Goal: Book appointment/travel/reservation

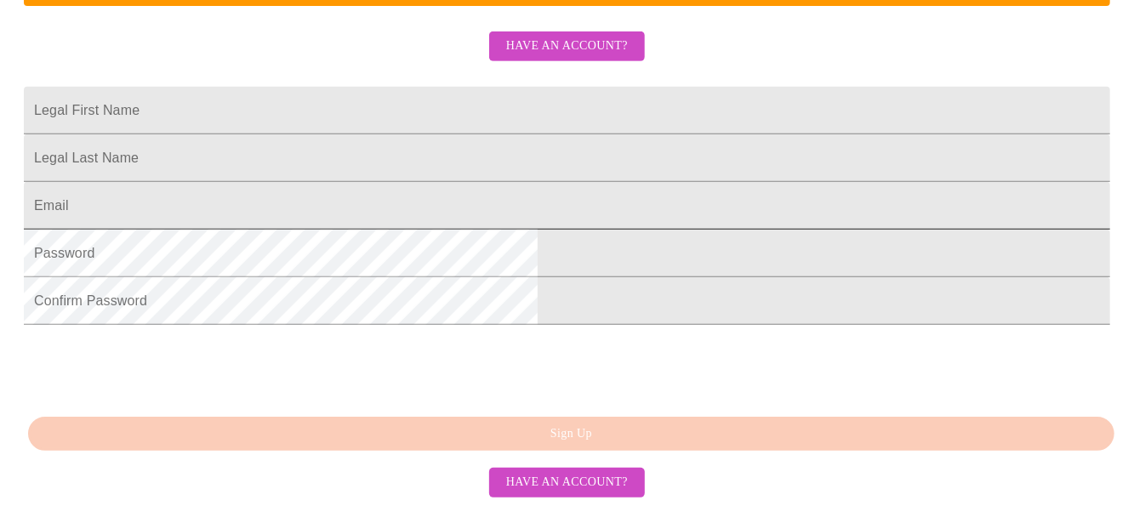
scroll to position [427, 0]
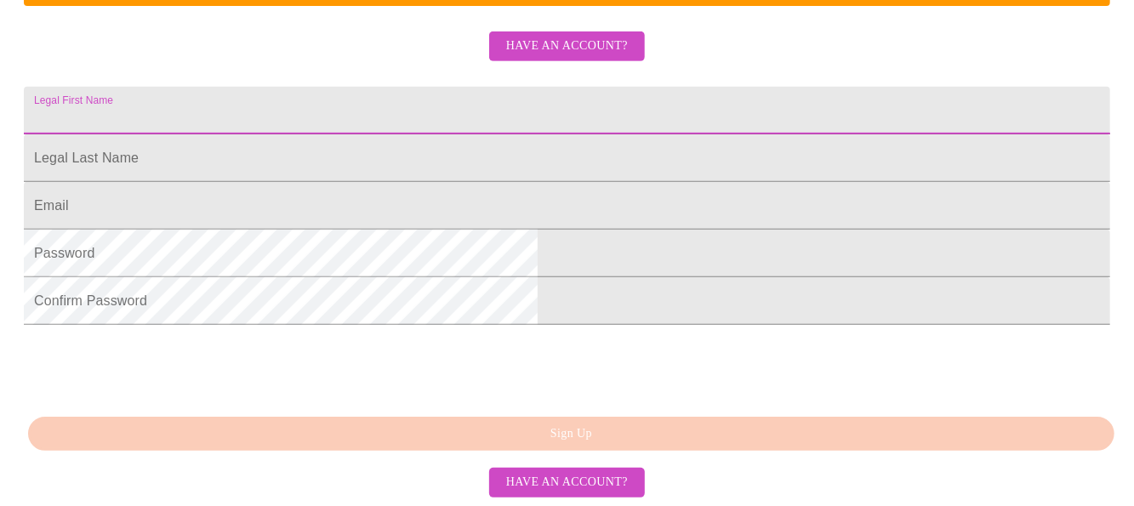
click at [377, 117] on input "Legal First Name" at bounding box center [567, 111] width 1087 height 48
type input "[PERSON_NAME]"
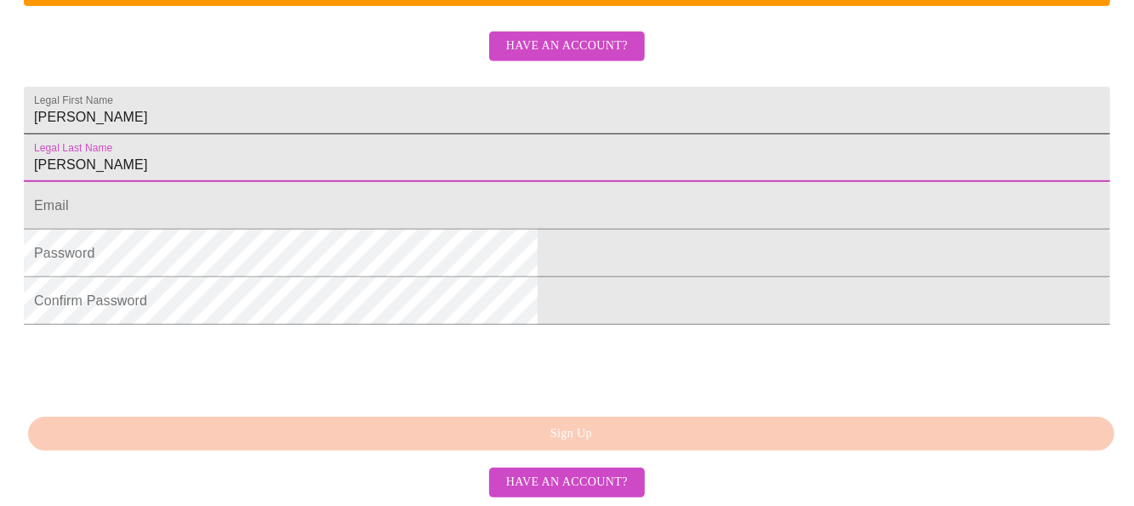
type input "[PERSON_NAME]"
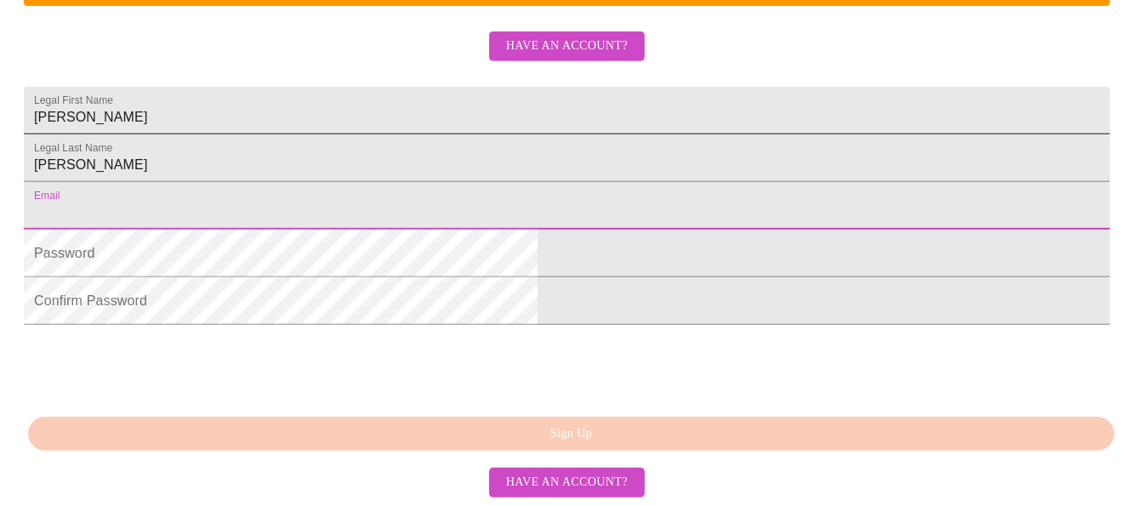
type input "i"
type input "[EMAIL_ADDRESS][DOMAIN_NAME]"
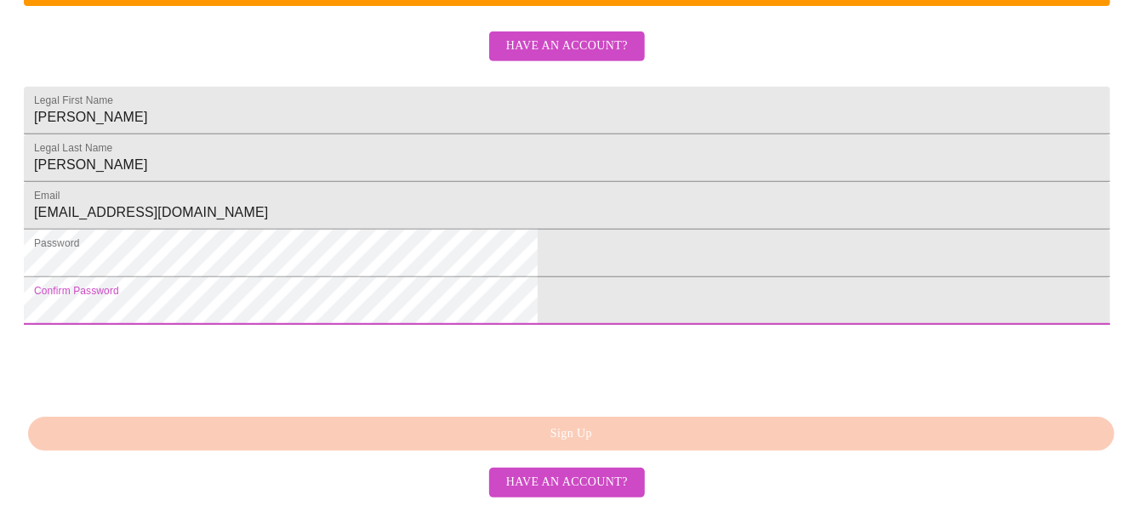
scroll to position [512, 0]
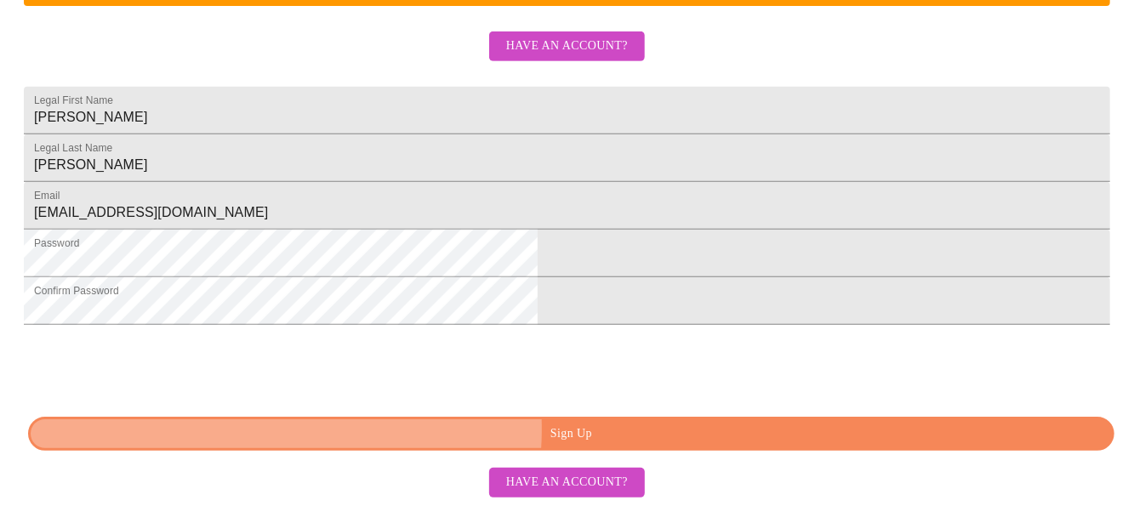
click at [512, 431] on span "Sign Up" at bounding box center [571, 434] width 1047 height 21
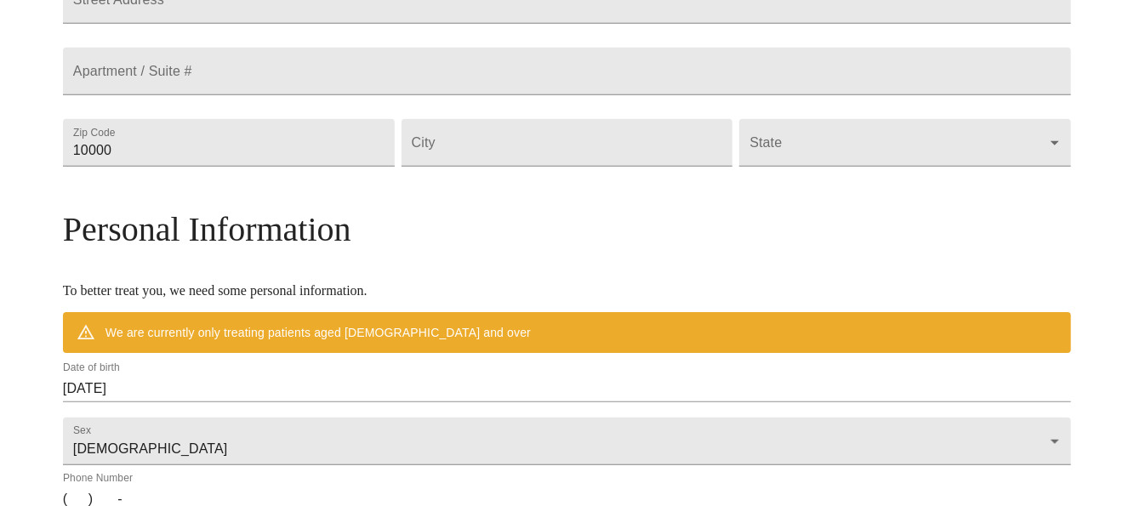
scroll to position [445, 0]
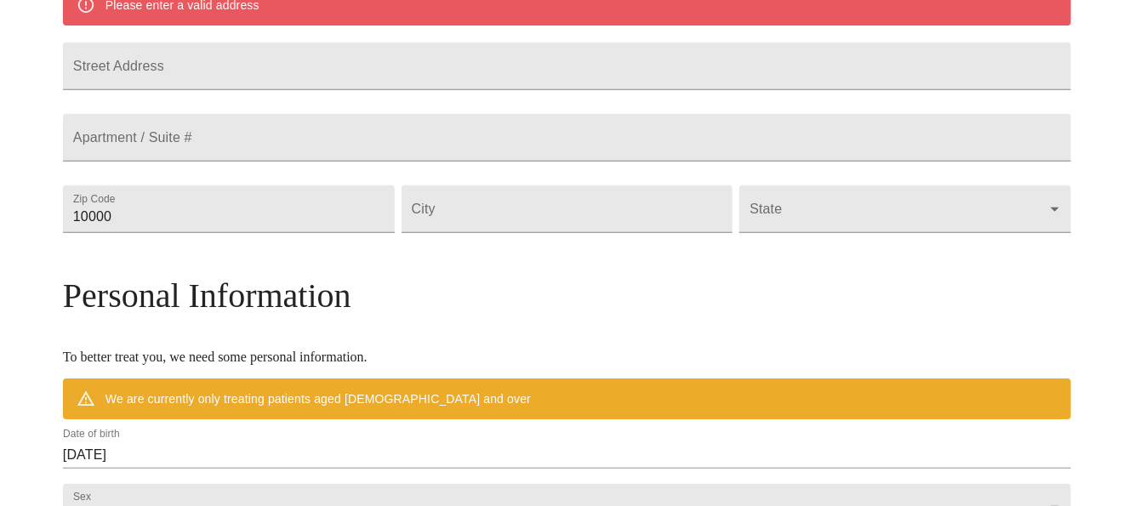
click at [616, 316] on h3 "Personal Information" at bounding box center [567, 296] width 1008 height 40
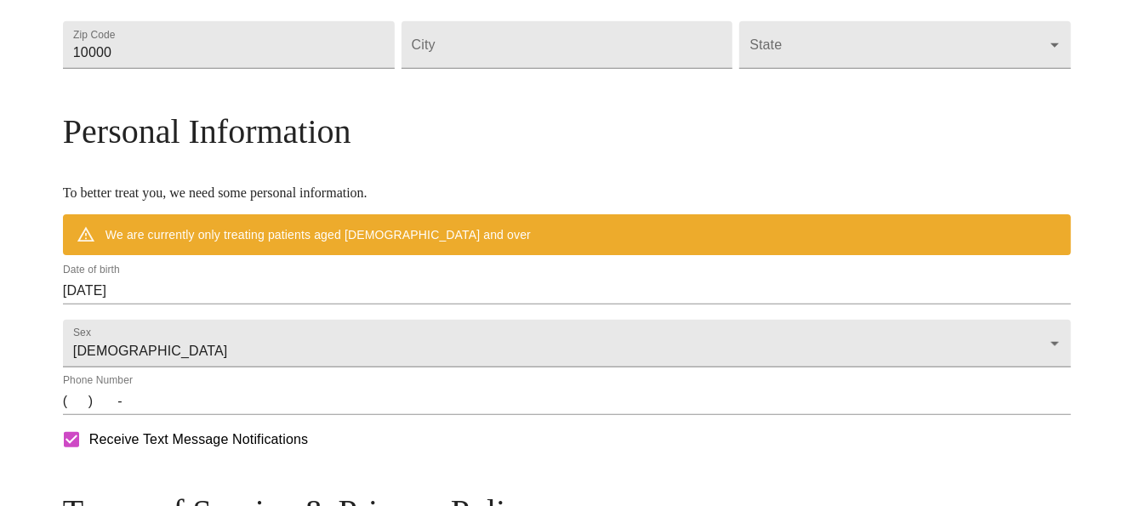
scroll to position [275, 0]
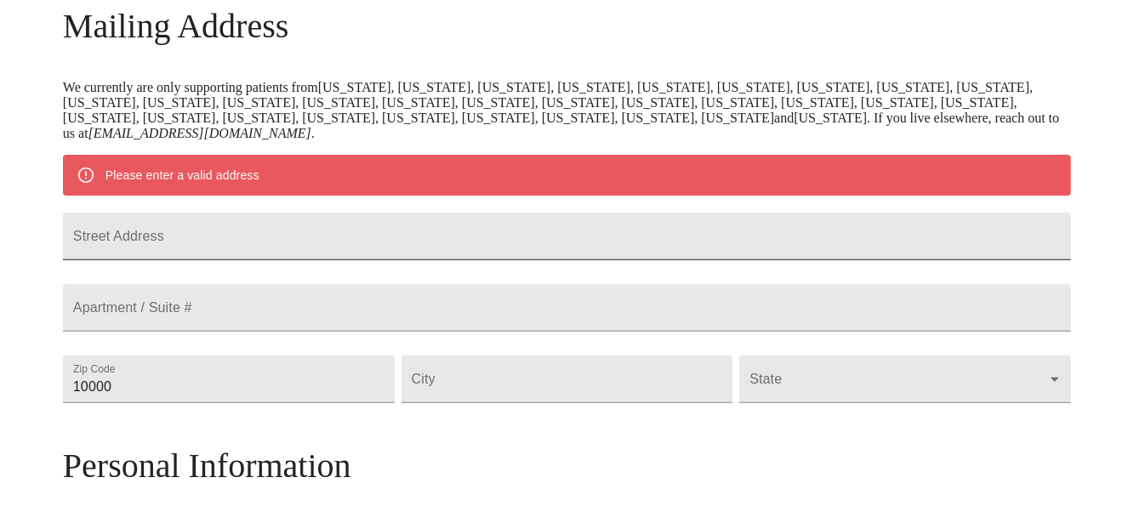
click at [376, 247] on input "Street Address" at bounding box center [567, 237] width 1008 height 48
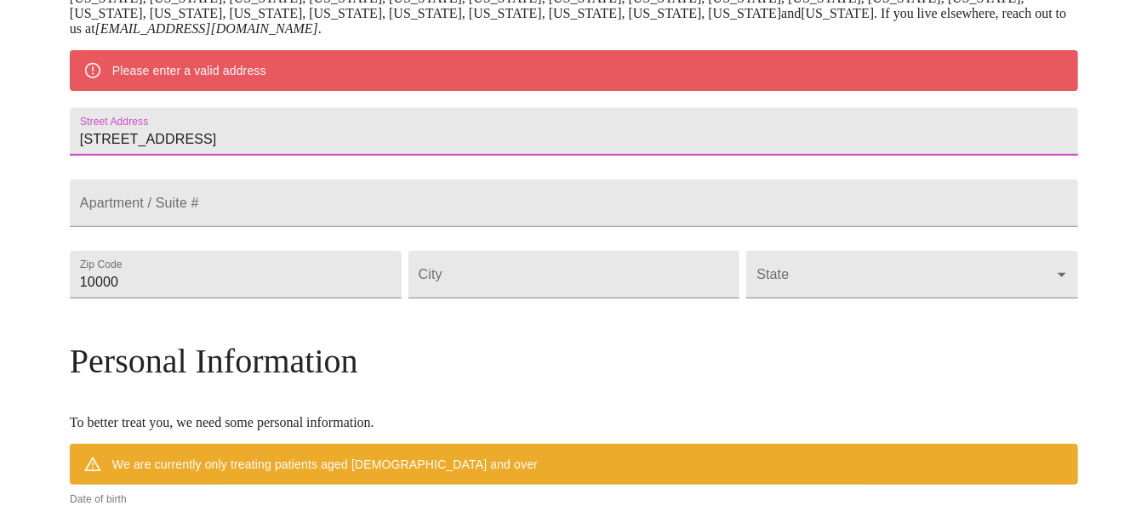
scroll to position [445, 0]
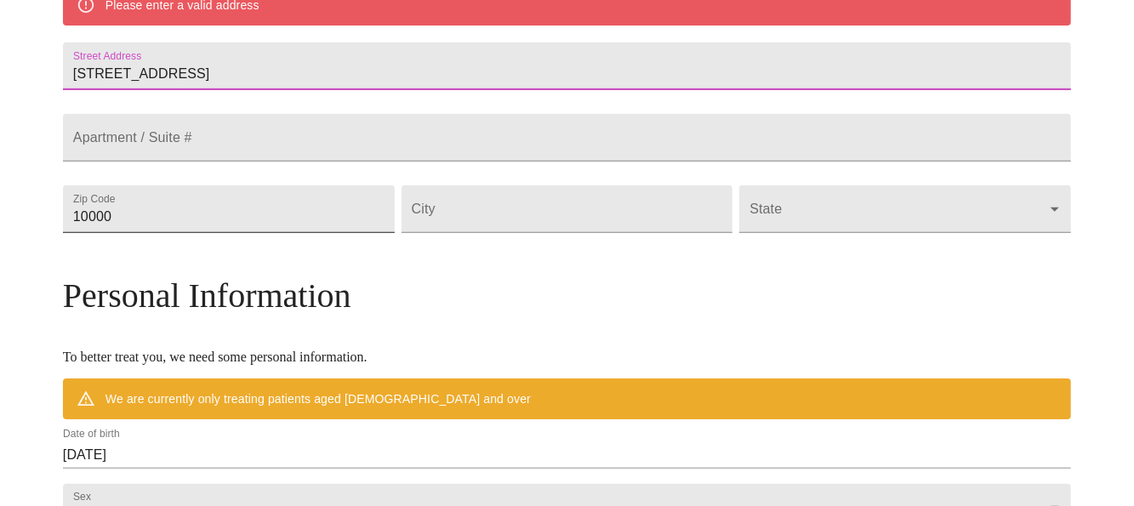
type input "[STREET_ADDRESS]"
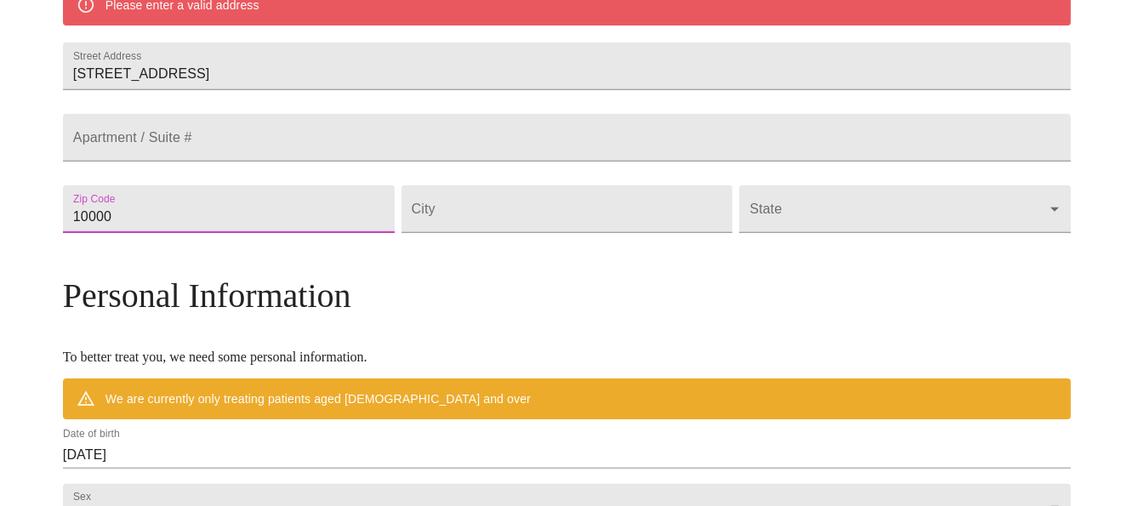
click at [310, 233] on input "10000" at bounding box center [229, 209] width 332 height 48
drag, startPoint x: 303, startPoint y: 268, endPoint x: 145, endPoint y: 245, distance: 159.9
click at [145, 245] on div "MyMenopauseRx Welcome to MyMenopauseRx Since it's your first time here, you'll …" at bounding box center [567, 233] width 1008 height 1342
type input "19120"
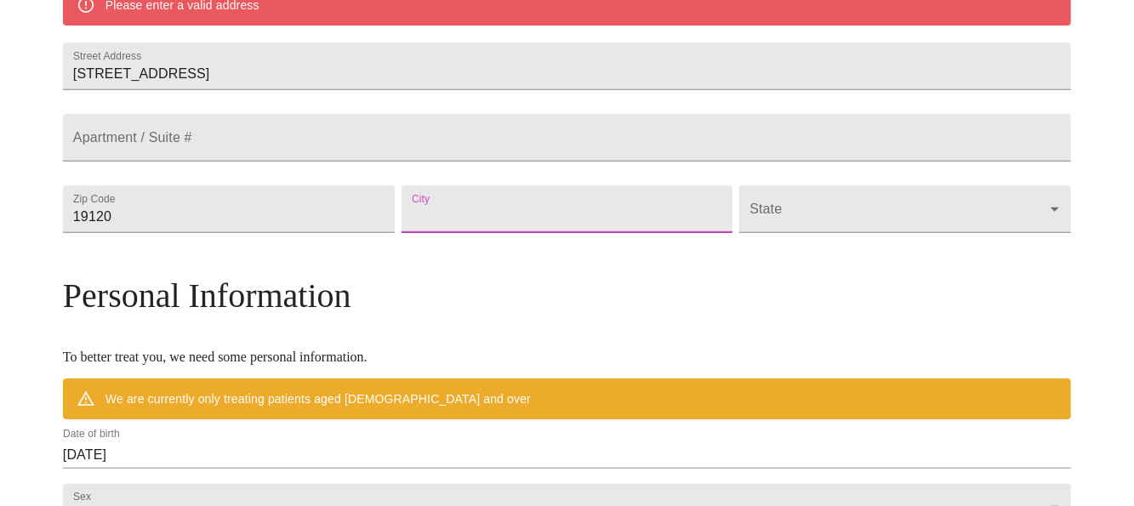
click at [490, 233] on input "Street Address" at bounding box center [568, 209] width 332 height 48
type input "o"
type input "[GEOGRAPHIC_DATA]"
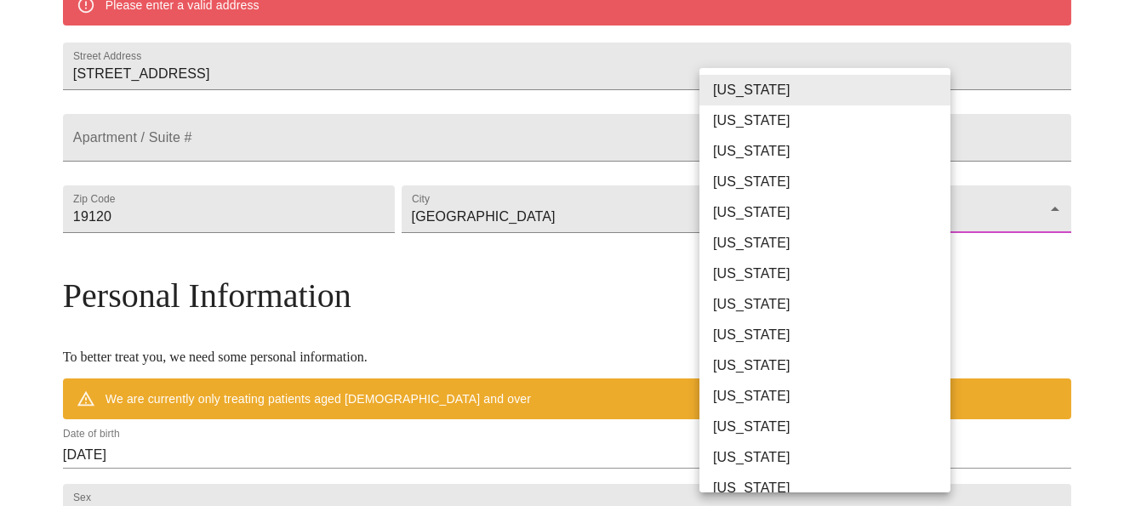
click at [722, 248] on body "MyMenopauseRx Welcome to MyMenopauseRx Since it's your first time here, you'll …" at bounding box center [573, 233] width 1133 height 1342
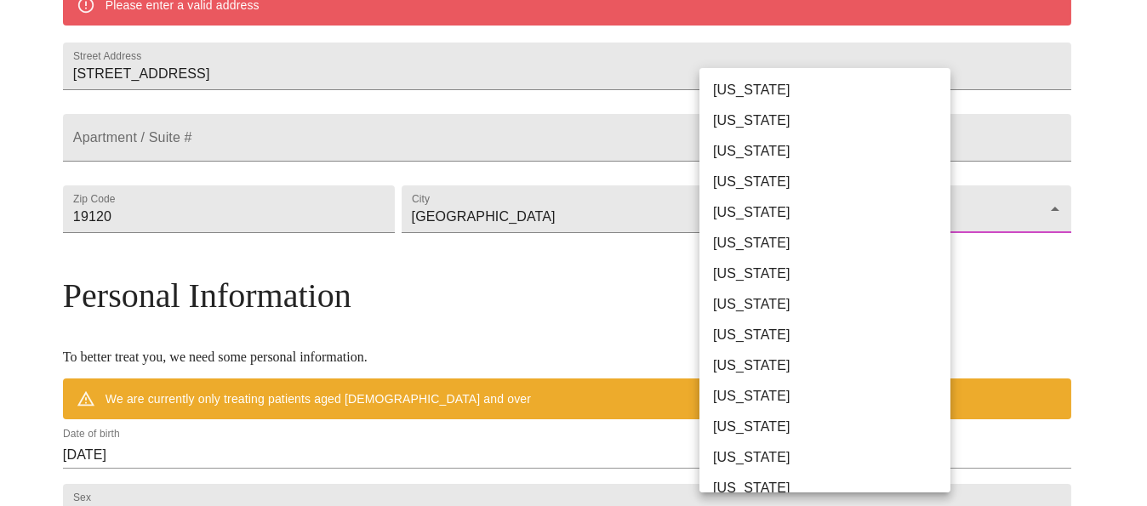
scroll to position [943, 0]
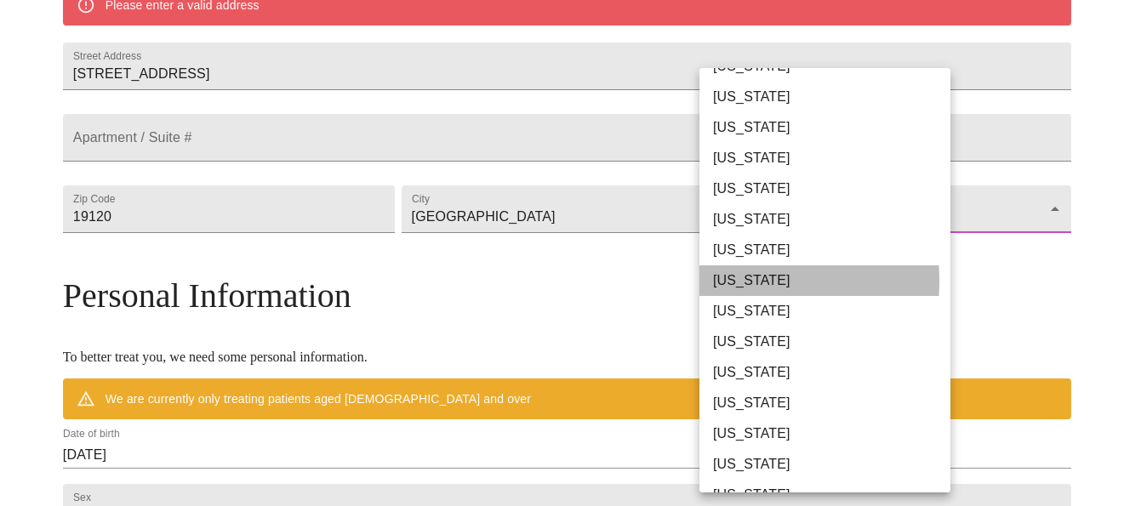
click at [704, 280] on li "[US_STATE]" at bounding box center [831, 280] width 264 height 31
type input "[US_STATE]"
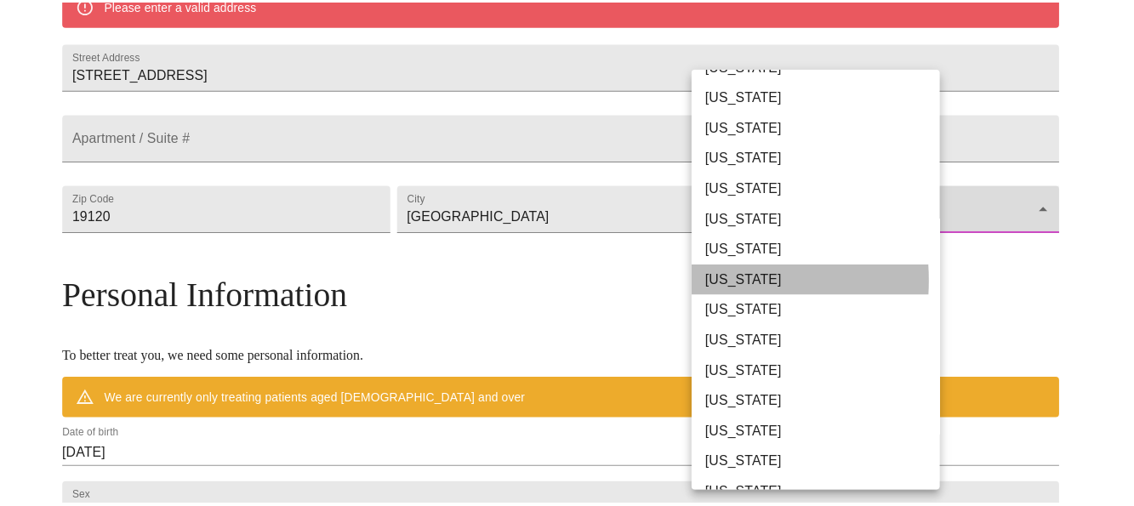
scroll to position [396, 0]
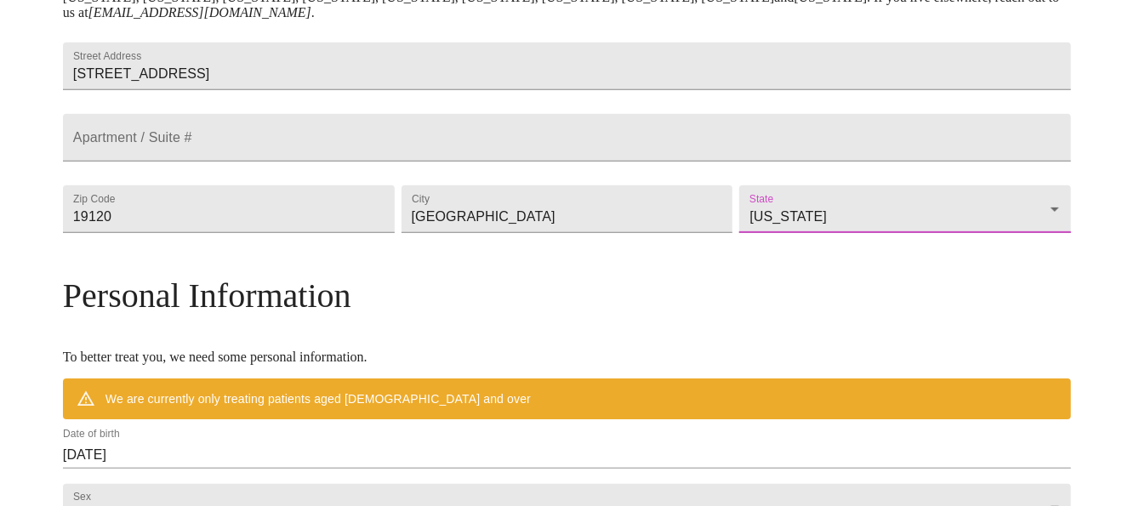
click at [7, 336] on div "MyMenopauseRx Welcome to MyMenopauseRx Since it's your first time here, you'll …" at bounding box center [567, 257] width 1121 height 1293
click at [73, 319] on div "MyMenopauseRx Welcome to MyMenopauseRx Since it's your first time here, you'll …" at bounding box center [567, 257] width 1008 height 1293
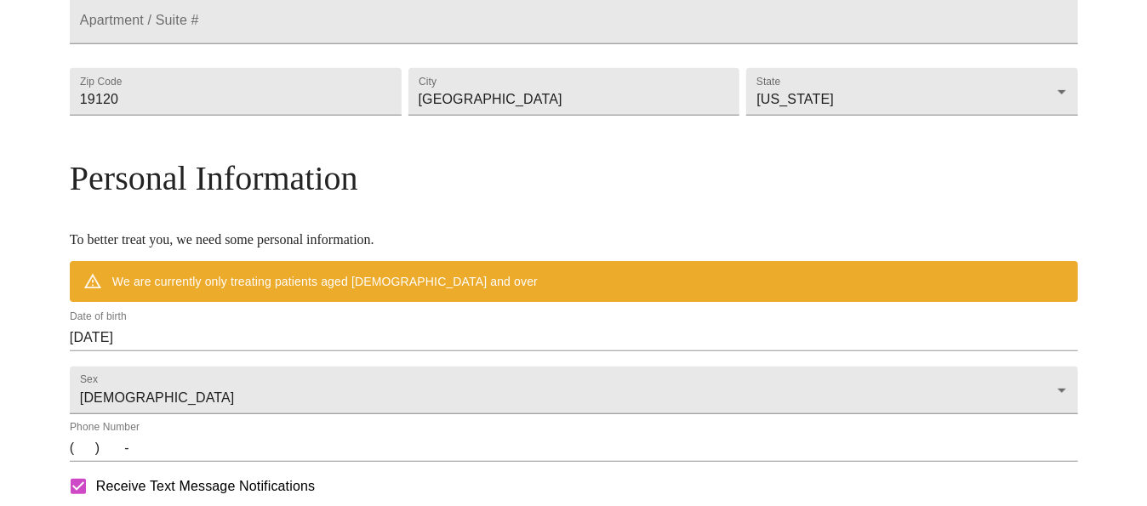
scroll to position [736, 0]
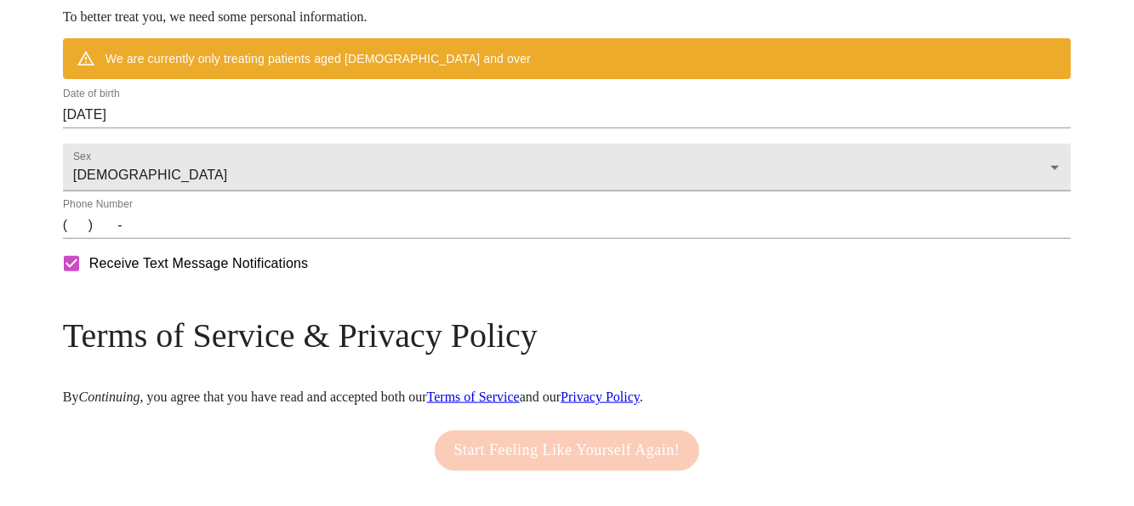
click at [242, 128] on input "[DATE]" at bounding box center [567, 114] width 1008 height 27
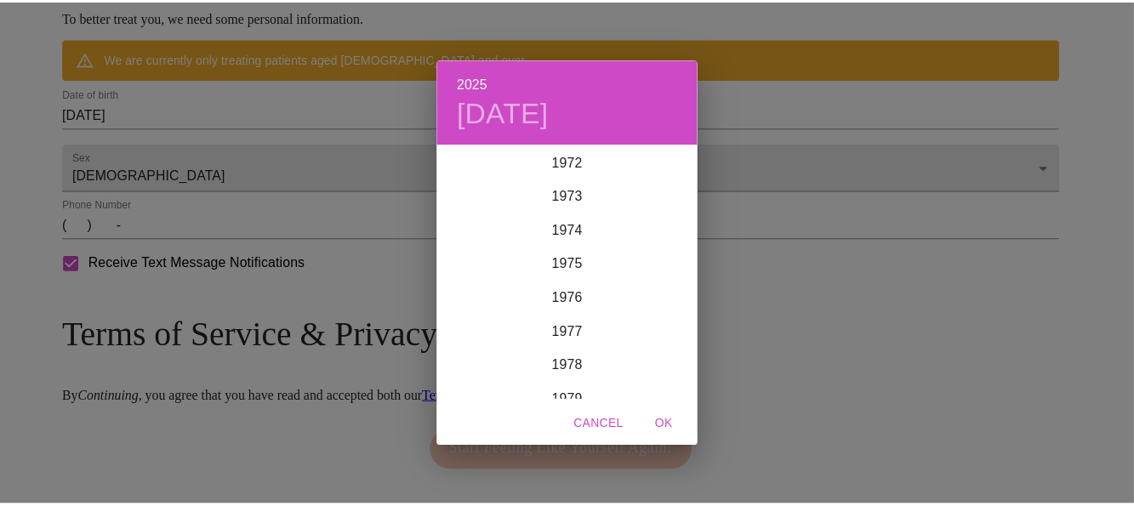
scroll to position [2570, 0]
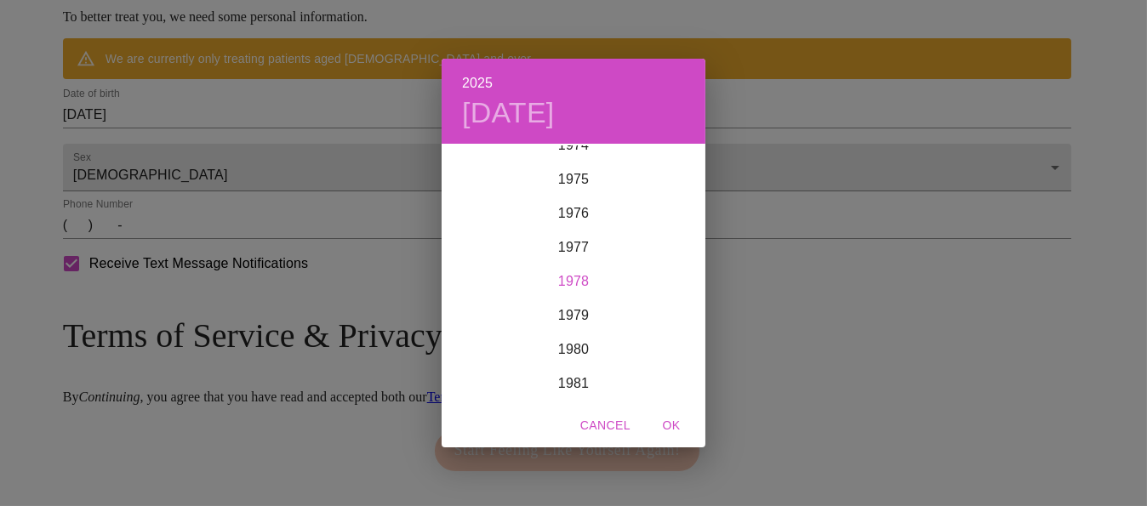
click at [577, 276] on div "1978" at bounding box center [574, 282] width 264 height 34
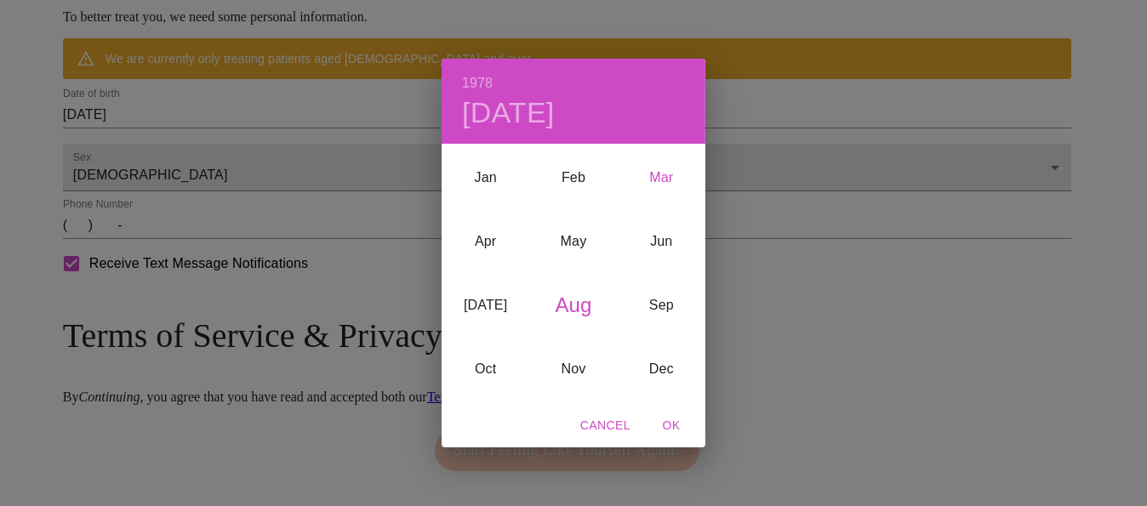
click at [666, 175] on div "Mar" at bounding box center [662, 178] width 88 height 64
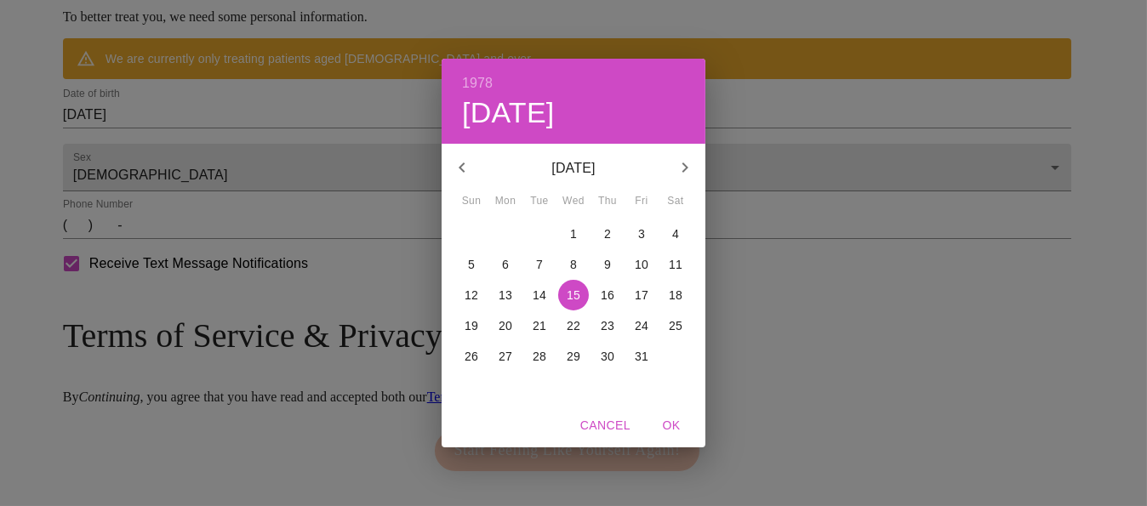
click at [570, 321] on p "22" at bounding box center [574, 325] width 14 height 17
click at [666, 420] on span "OK" at bounding box center [671, 425] width 41 height 21
type input "[DATE]"
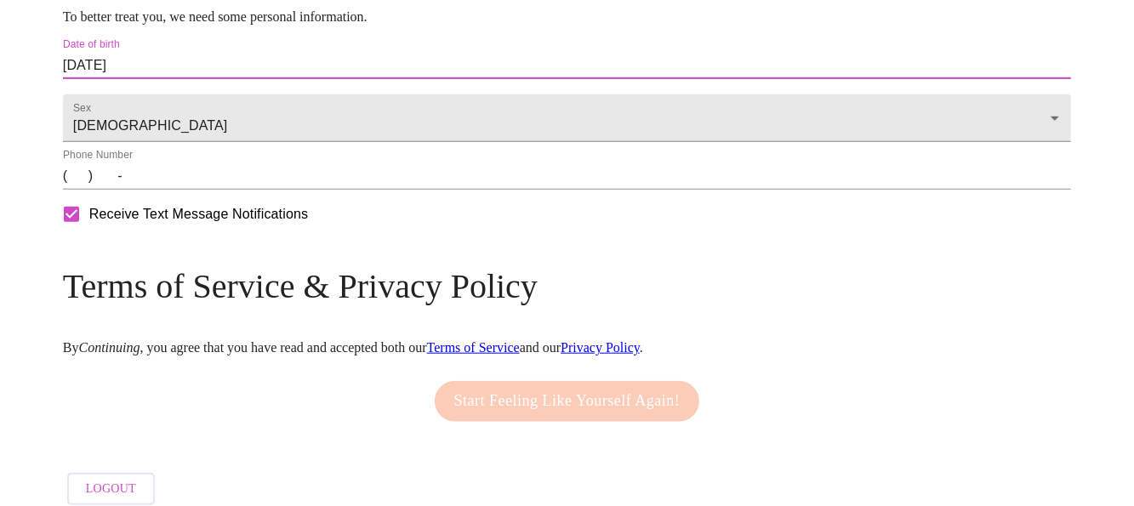
click at [208, 190] on input "(   )    -" at bounding box center [567, 176] width 1008 height 27
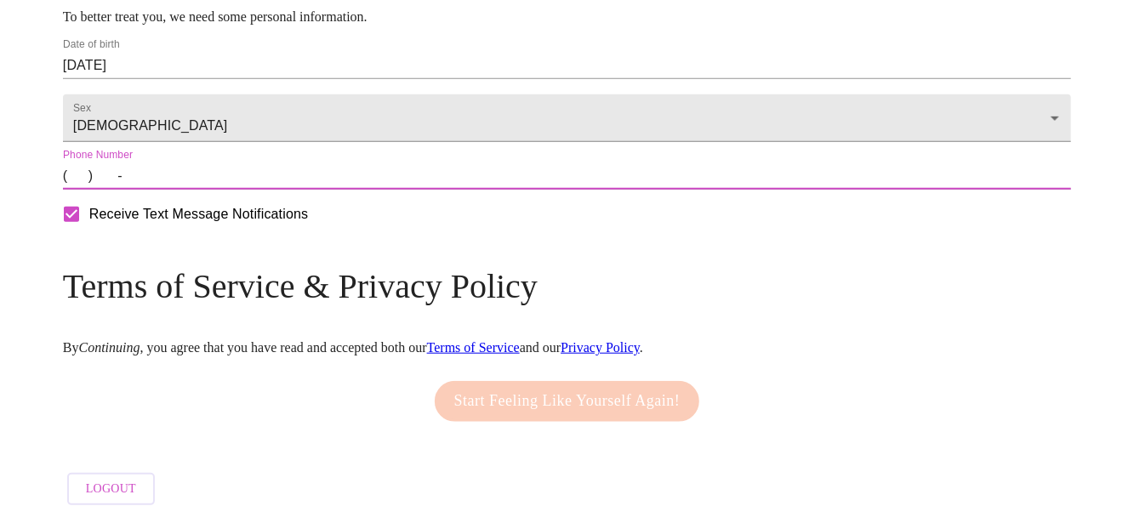
type input "[PHONE_NUMBER]"
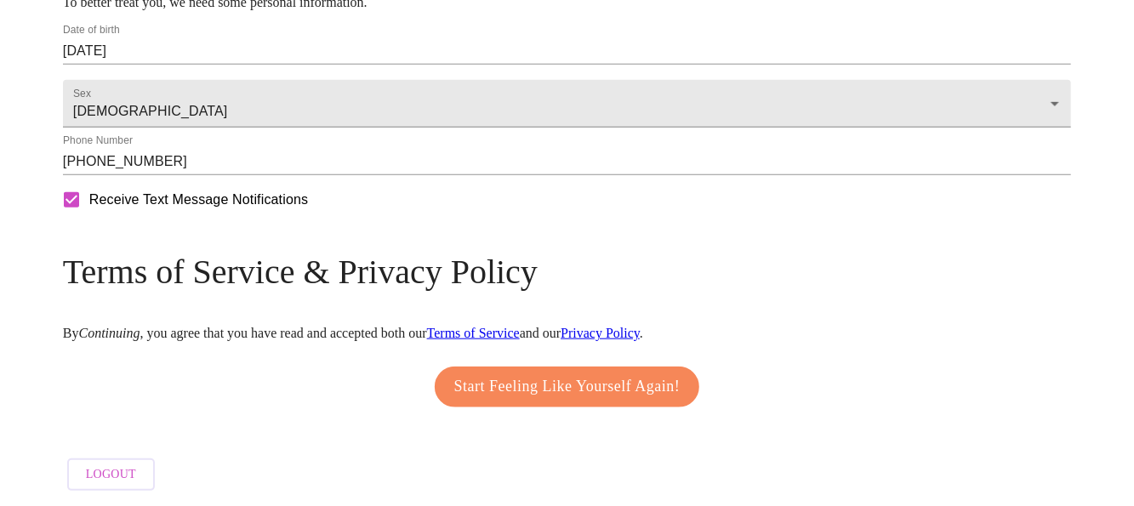
scroll to position [801, 0]
click at [517, 374] on span "Start Feeling Like Yourself Again!" at bounding box center [567, 387] width 226 height 27
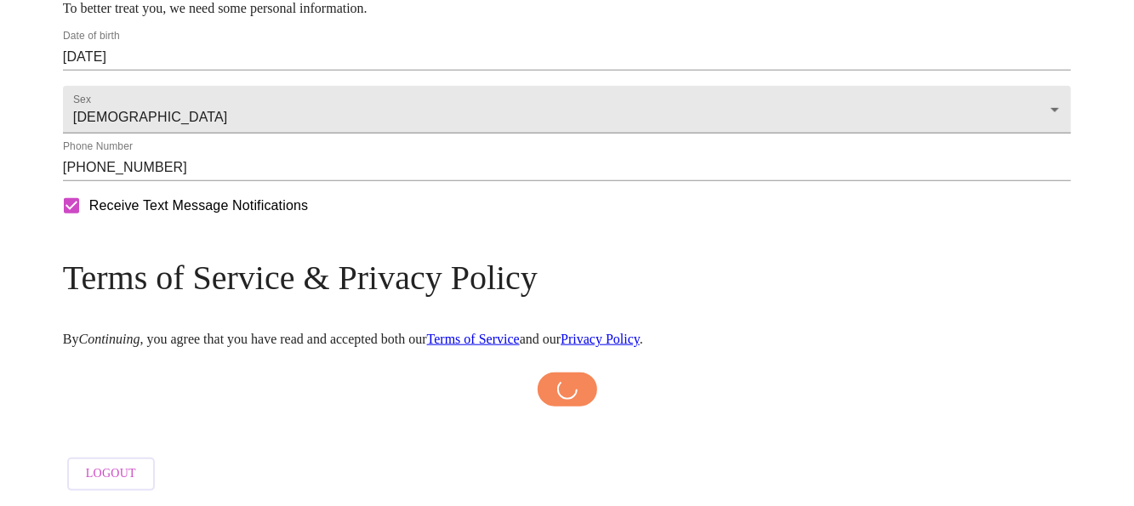
scroll to position [795, 0]
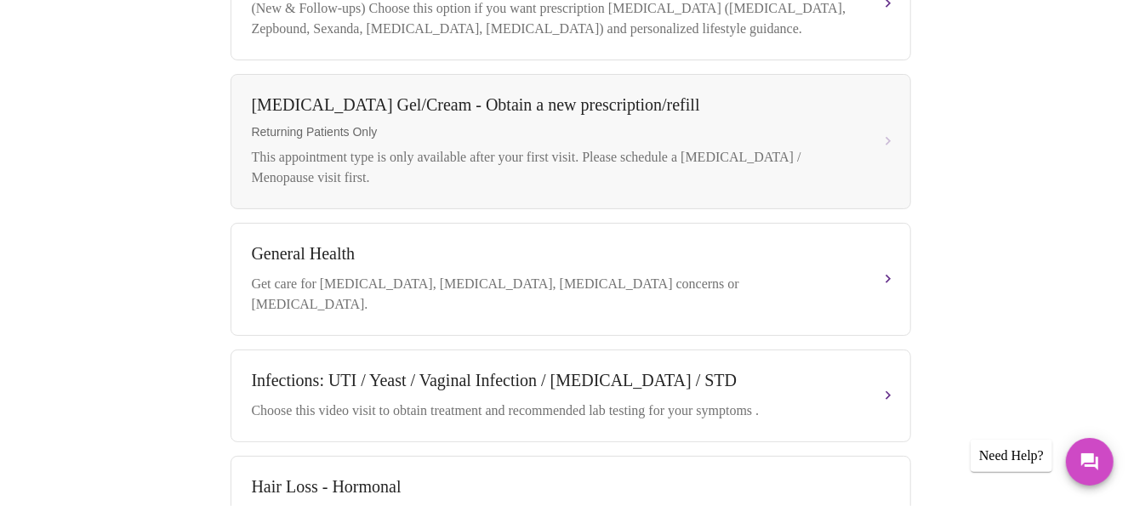
scroll to position [766, 0]
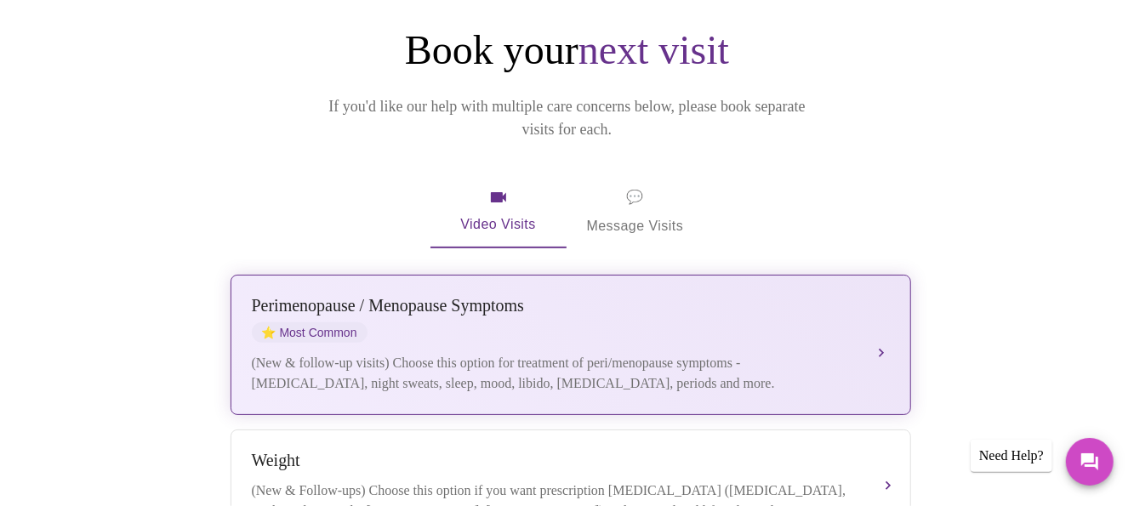
click at [848, 296] on div "[MEDICAL_DATA] / Menopause Symptoms ⭐ Most Common" at bounding box center [554, 319] width 604 height 47
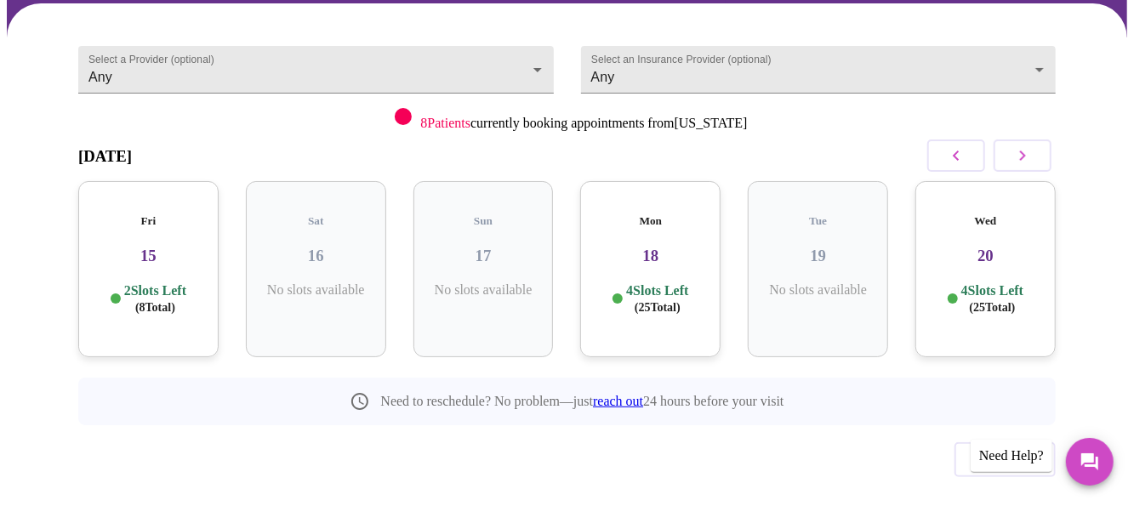
scroll to position [160, 0]
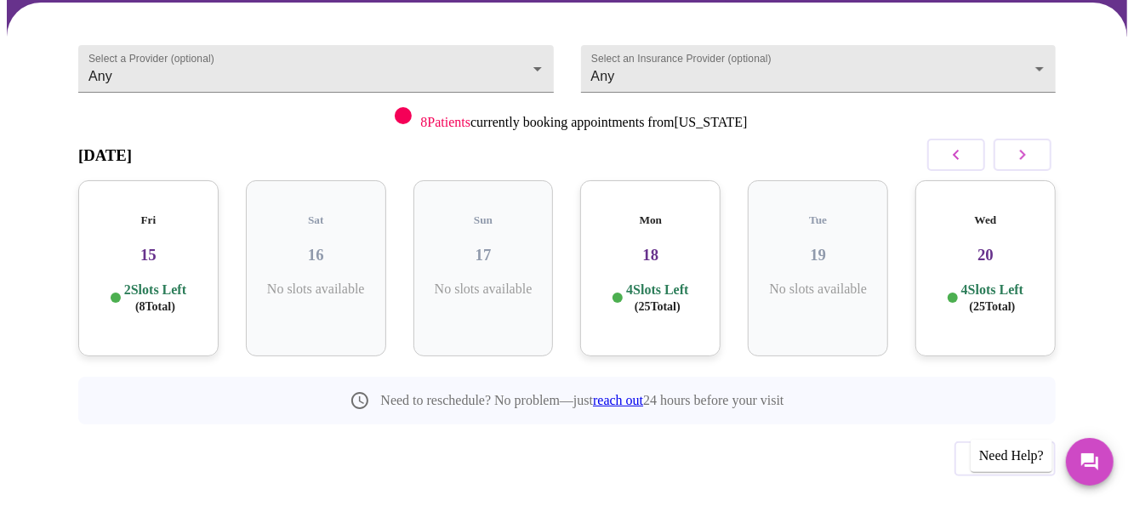
click at [159, 282] on p "2 Slots Left ( 8 Total)" at bounding box center [155, 298] width 62 height 33
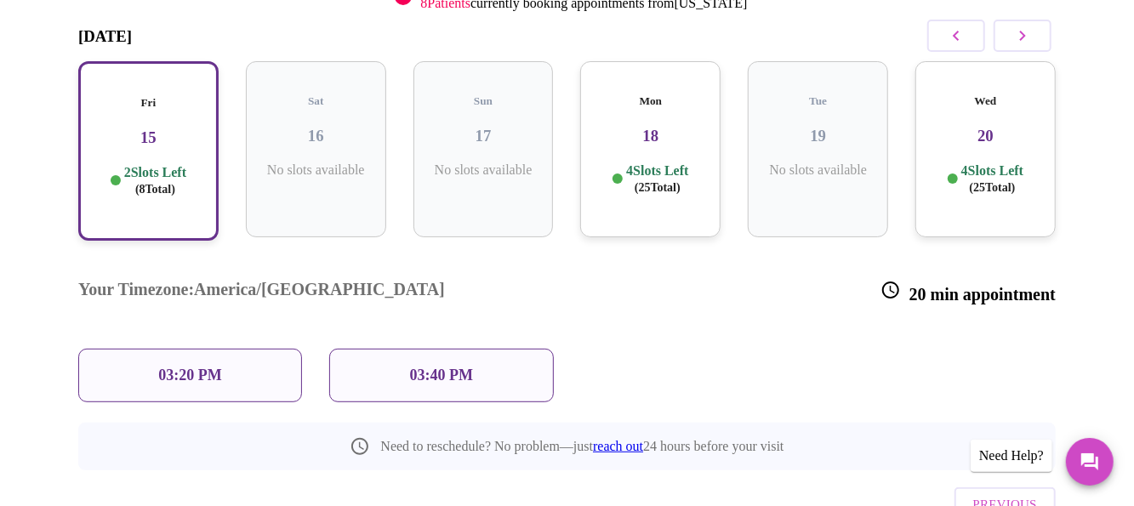
scroll to position [298, 0]
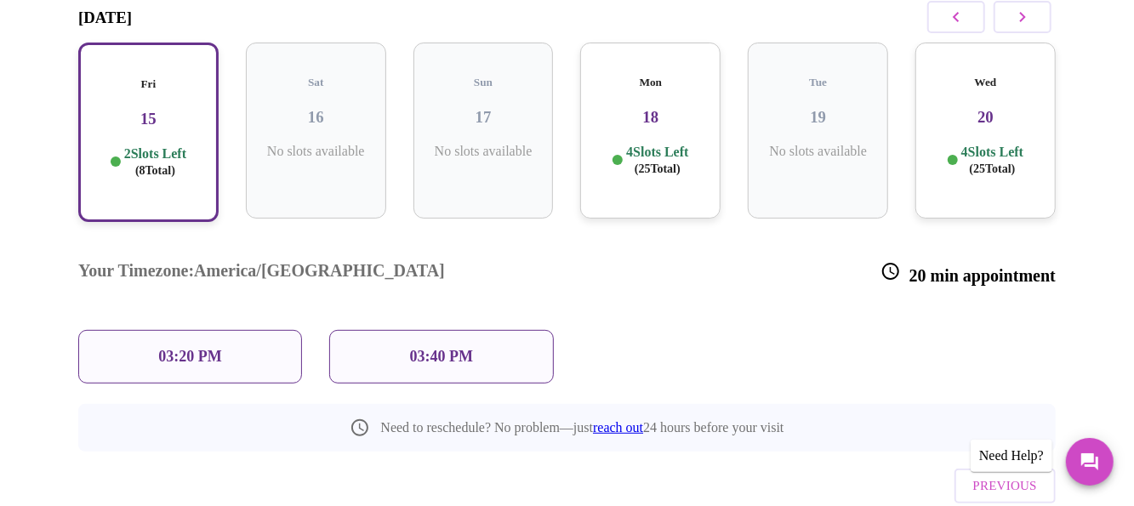
click at [688, 144] on p "4 Slots Left ( 25 Total)" at bounding box center [657, 160] width 62 height 33
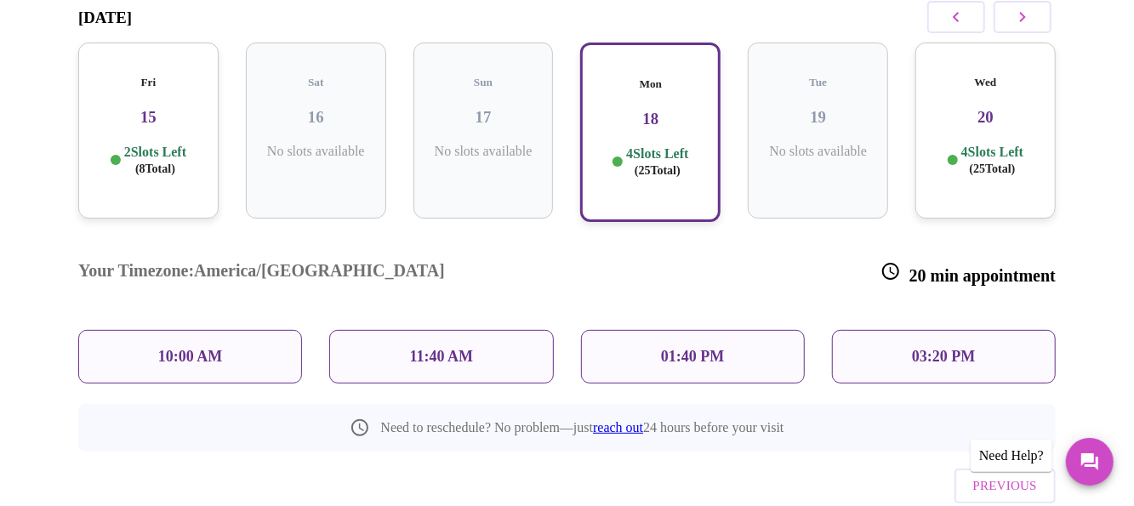
click at [162, 163] on span "( 8 Total)" at bounding box center [155, 169] width 40 height 13
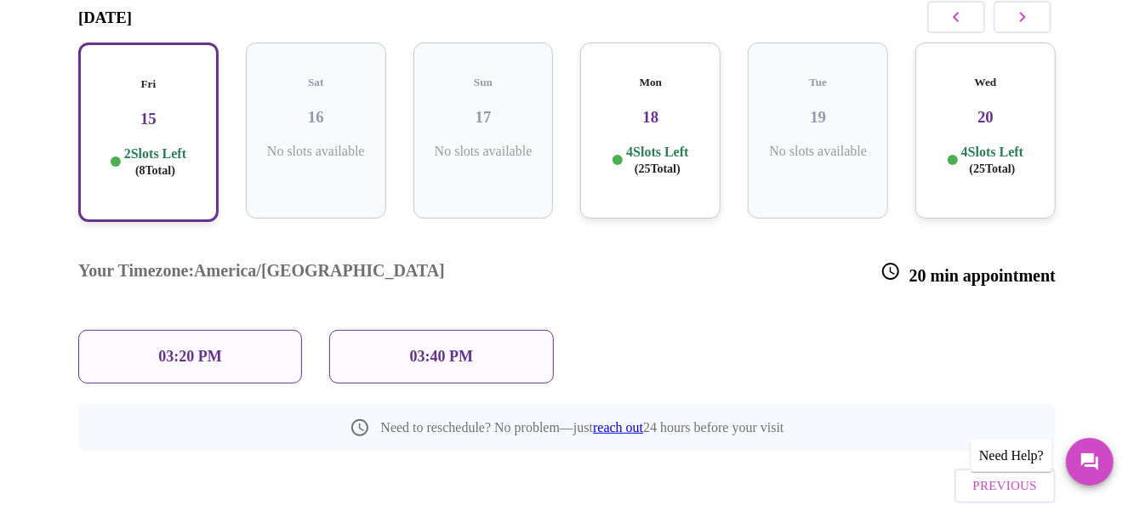
click at [454, 348] on p "03:40 PM" at bounding box center [441, 357] width 63 height 18
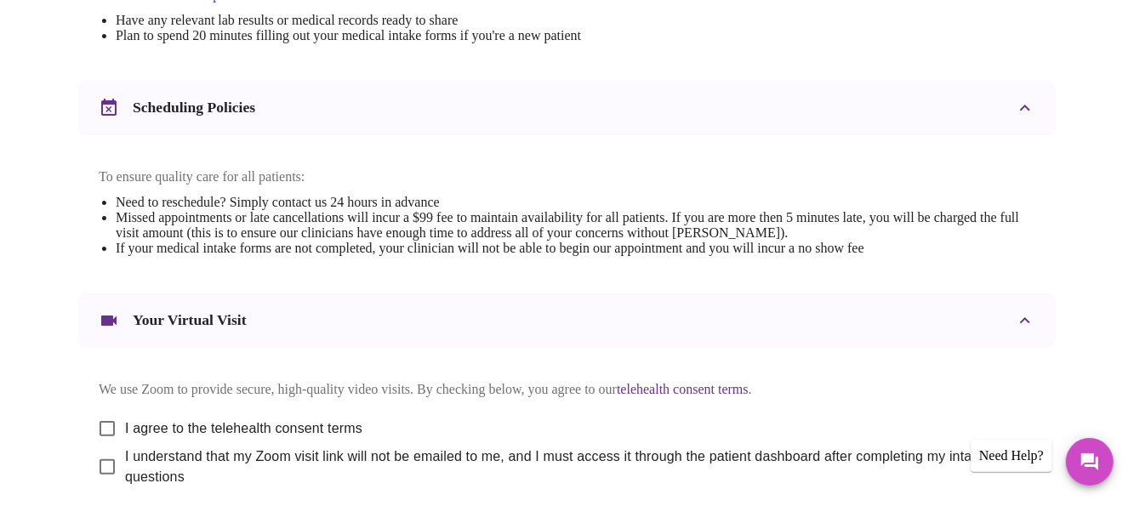
scroll to position [681, 0]
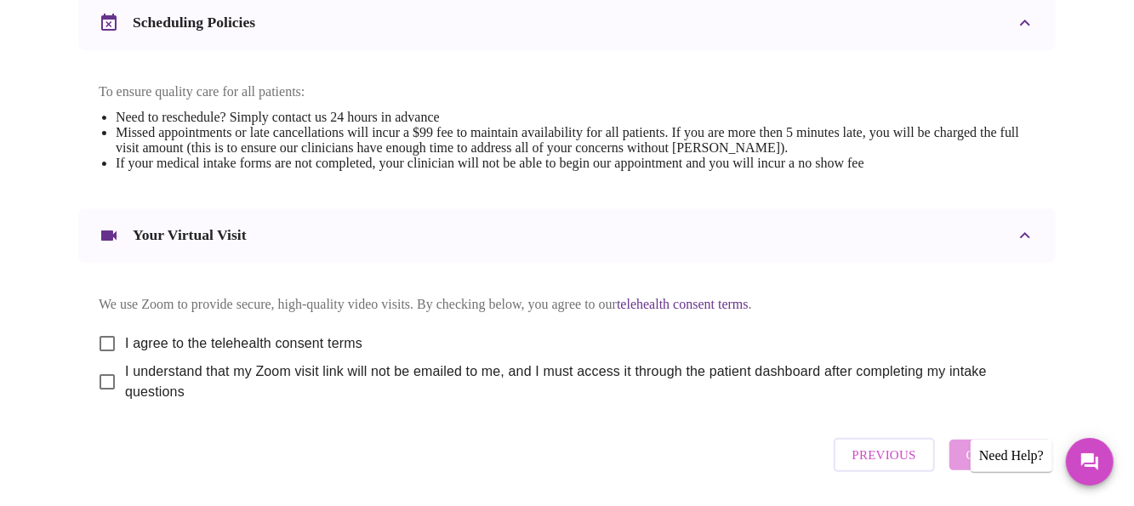
click at [100, 336] on input "I agree to the telehealth consent terms" at bounding box center [107, 344] width 36 height 36
checkbox input "true"
click at [99, 379] on input "I understand that my Zoom visit link will not be emailed to me, and I must acce…" at bounding box center [107, 382] width 36 height 36
checkbox input "true"
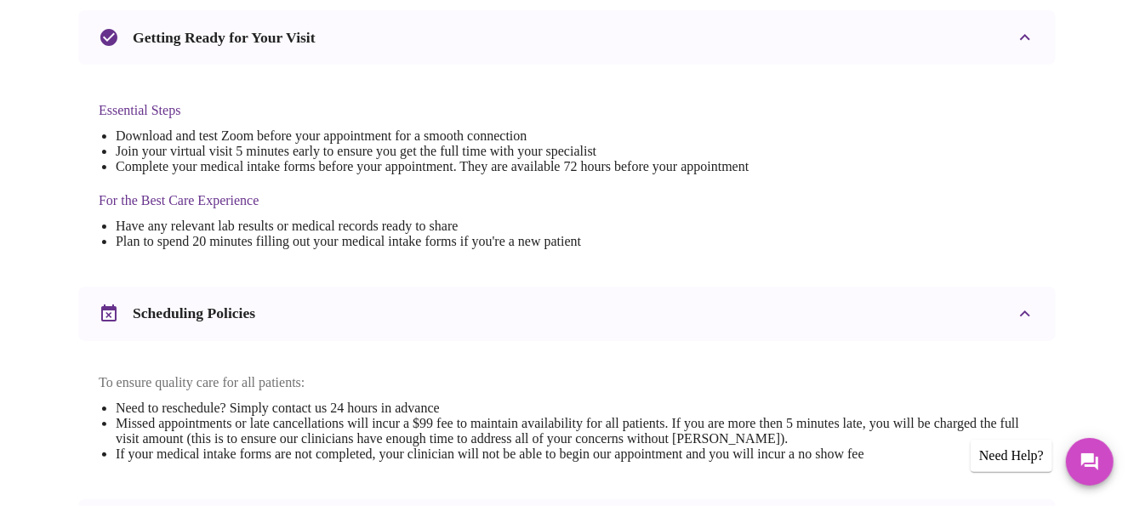
scroll to position [730, 0]
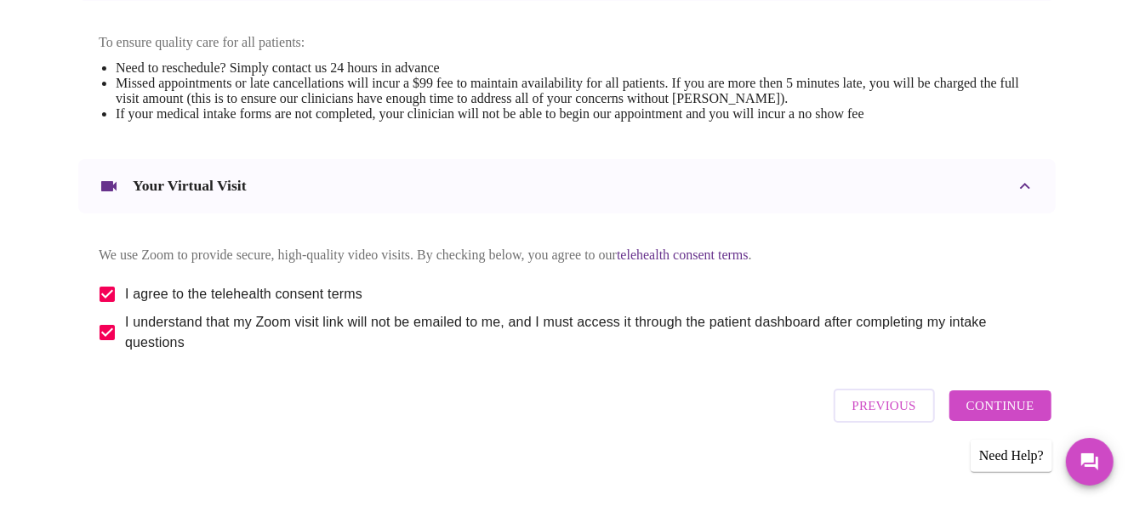
click at [916, 413] on span "Previous" at bounding box center [885, 406] width 64 height 22
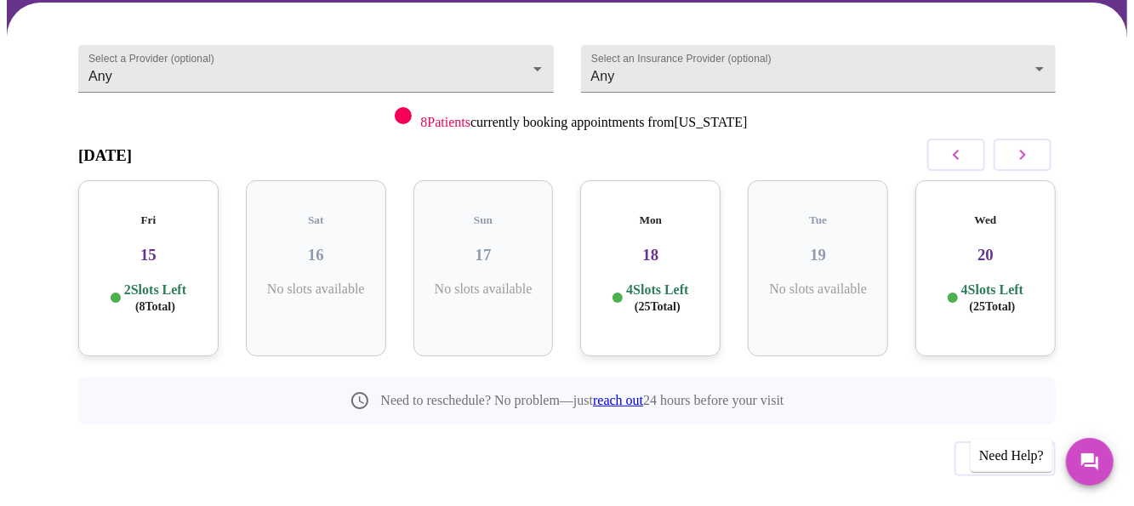
click at [642, 239] on div "Mon 18 4 Slots Left ( 25 Total)" at bounding box center [650, 268] width 140 height 176
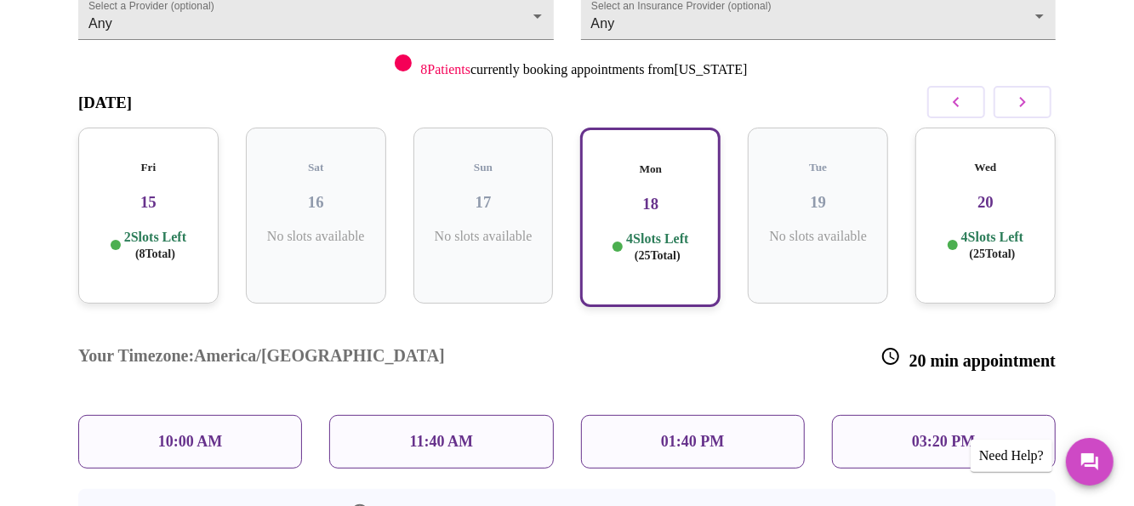
scroll to position [298, 0]
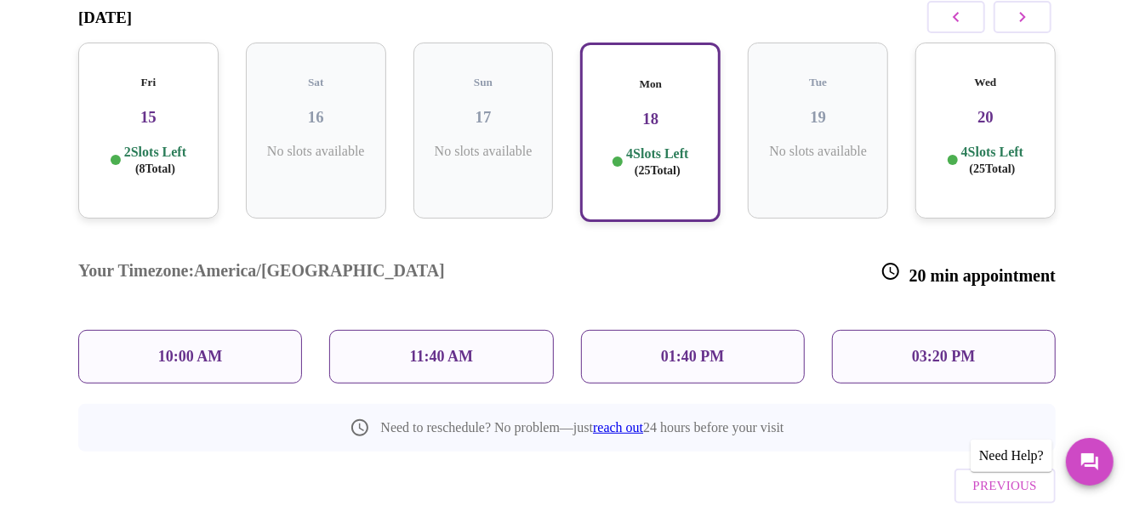
click at [191, 348] on p "10:00 AM" at bounding box center [190, 357] width 65 height 18
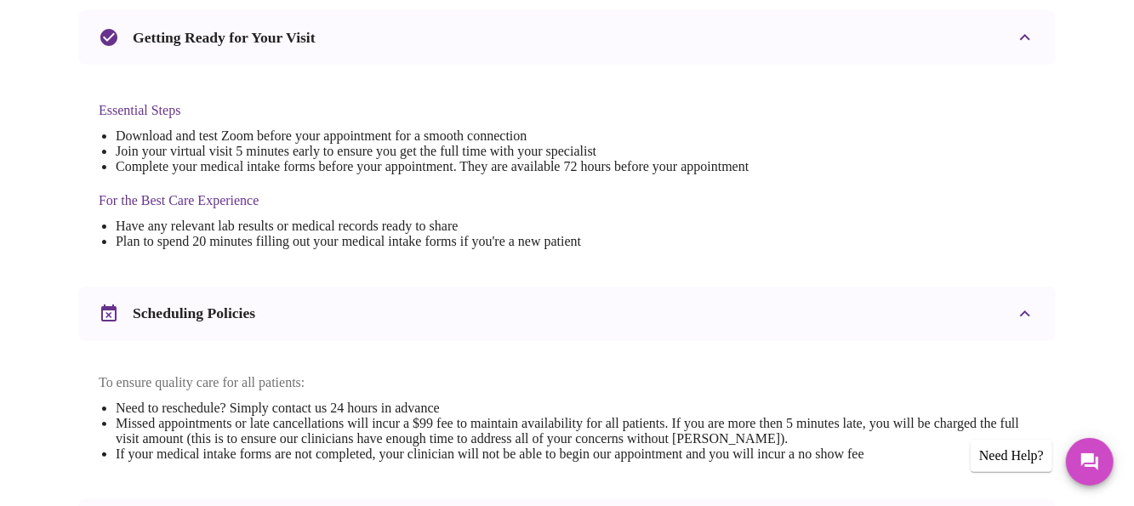
scroll to position [730, 0]
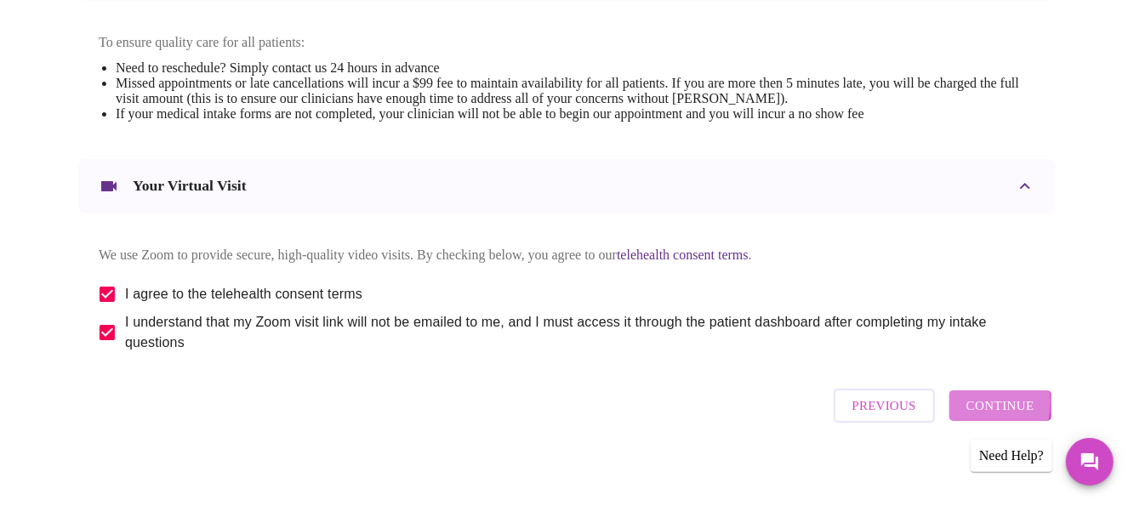
click at [971, 401] on button "Continue" at bounding box center [1001, 406] width 102 height 31
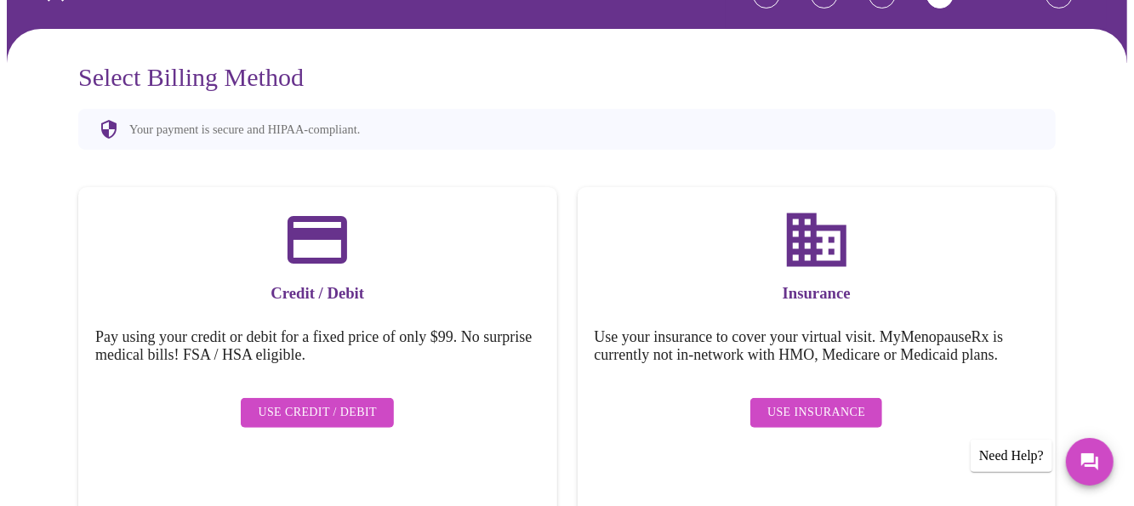
scroll to position [46, 0]
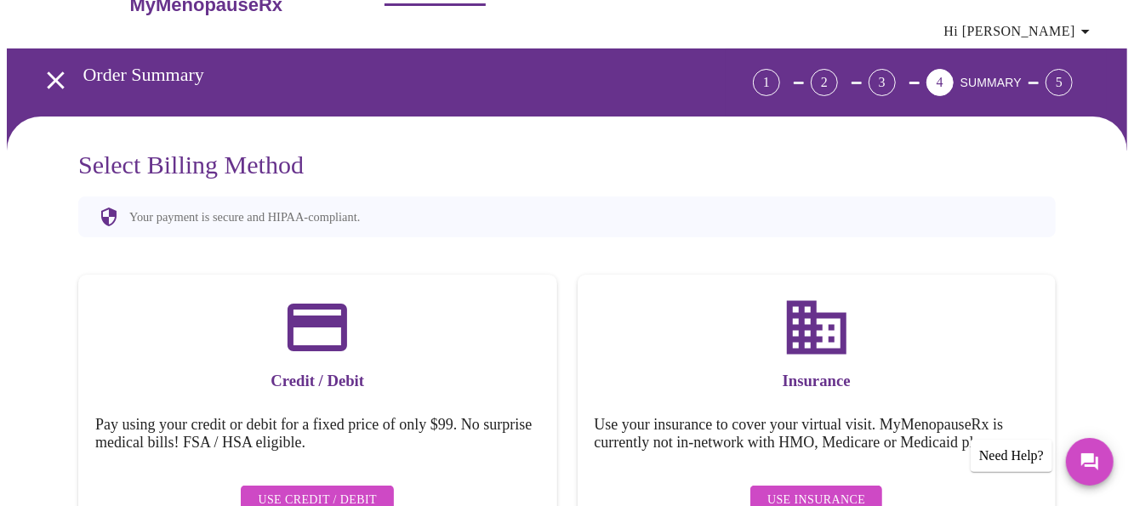
scroll to position [216, 0]
